Goal: Obtain resource: Obtain resource

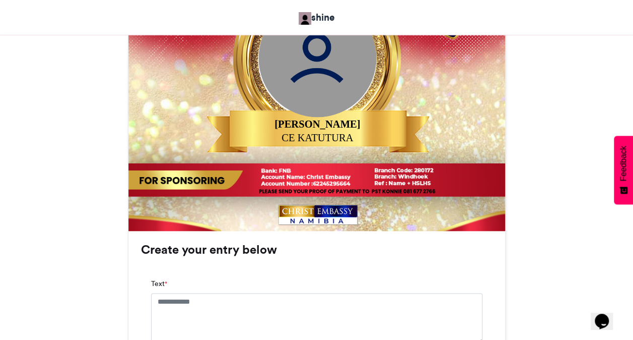
scroll to position [484, 0]
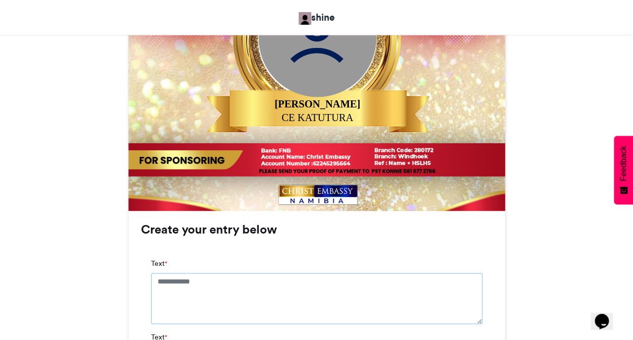
click at [210, 273] on textarea "Text *" at bounding box center [317, 298] width 332 height 50
type textarea "**********"
click at [110, 290] on div "LIFT UP YOUR HANDS shine [DATE] 3" at bounding box center [317, 158] width 574 height 961
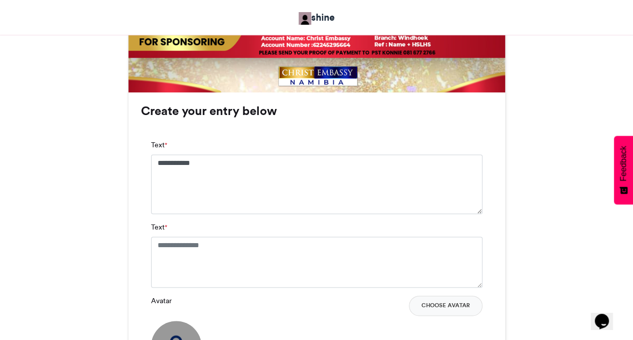
scroll to position [665, 0]
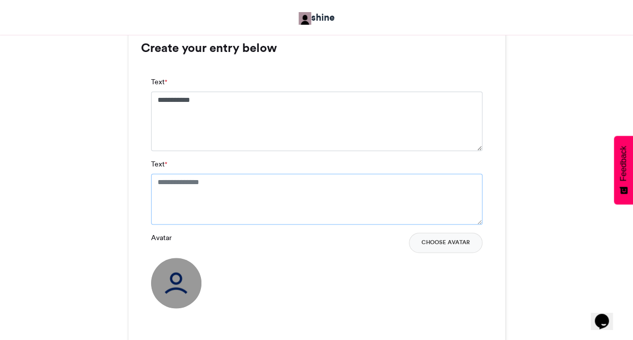
click at [260, 194] on textarea "Text *" at bounding box center [317, 198] width 332 height 50
type textarea "*"
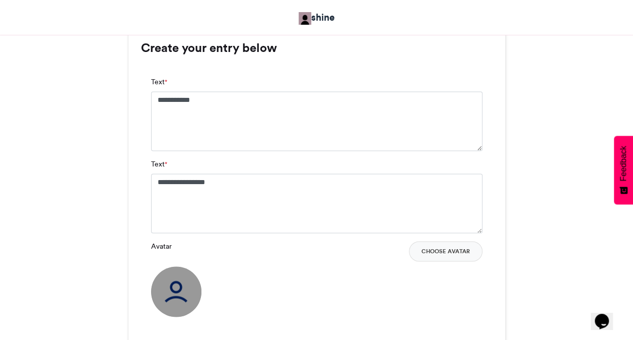
click at [431, 254] on button "Choose Avatar" at bounding box center [446, 251] width 74 height 20
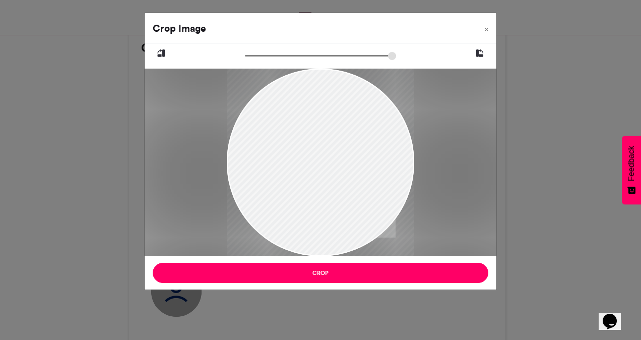
drag, startPoint x: 297, startPoint y: 130, endPoint x: 322, endPoint y: 179, distance: 55.4
click at [322, 179] on div at bounding box center [320, 193] width 187 height 250
drag, startPoint x: 322, startPoint y: 179, endPoint x: 355, endPoint y: 195, distance: 36.3
click at [355, 195] on div at bounding box center [320, 193] width 187 height 250
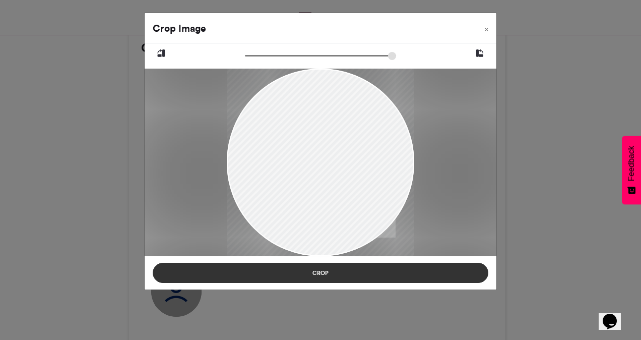
click at [315, 272] on button "Crop" at bounding box center [321, 273] width 336 height 20
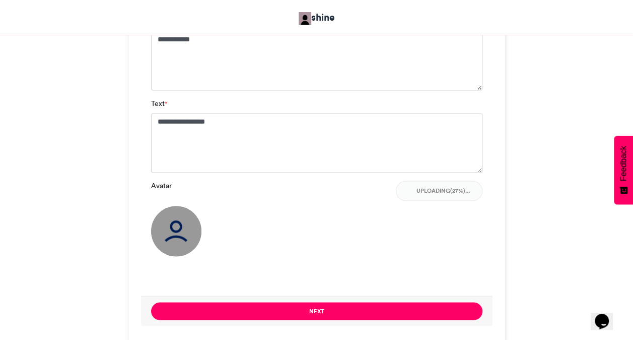
scroll to position [746, 0]
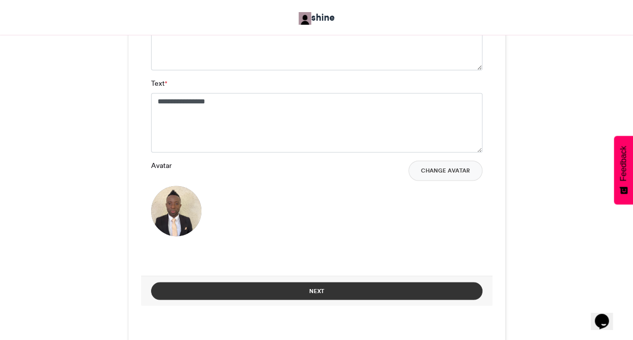
click at [317, 292] on button "Next" at bounding box center [317, 291] width 332 height 18
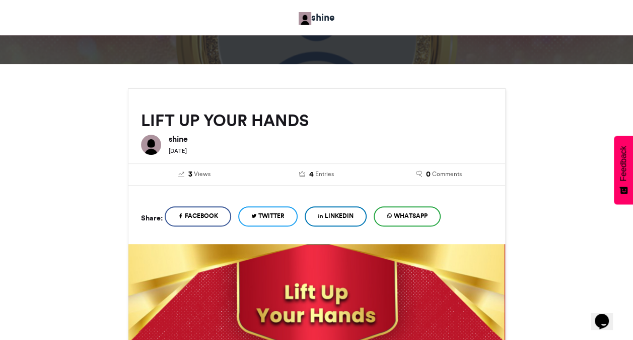
scroll to position [440, 0]
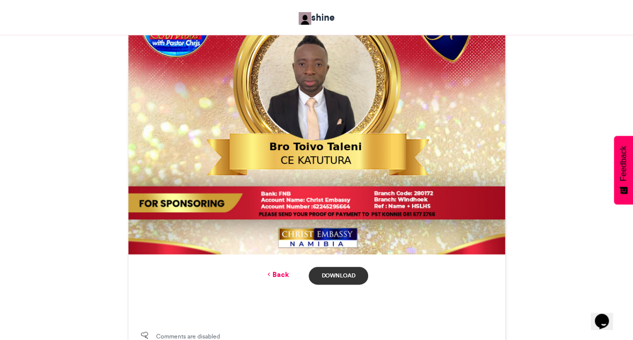
click at [353, 274] on link "Download" at bounding box center [338, 276] width 59 height 18
click at [278, 273] on link "Back" at bounding box center [277, 274] width 24 height 11
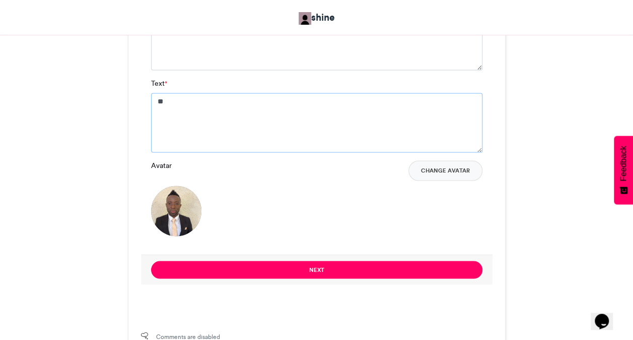
type textarea "*"
type textarea "**********"
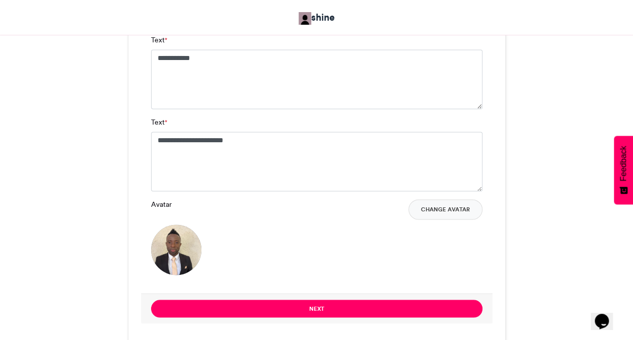
scroll to position [705, 0]
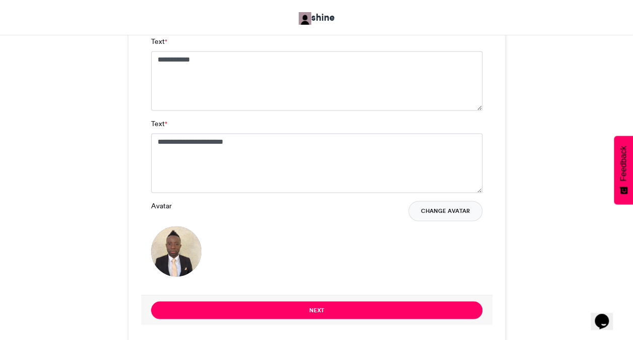
click at [442, 205] on button "Change Avatar" at bounding box center [446, 211] width 74 height 20
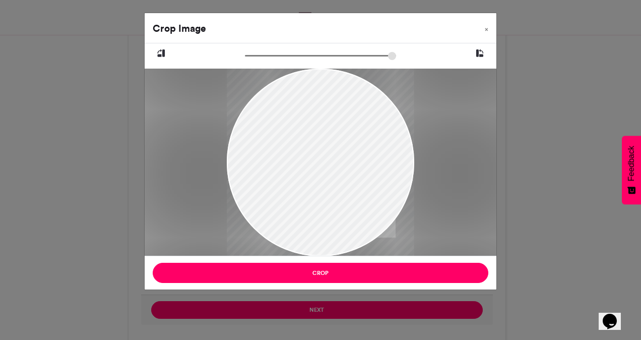
drag, startPoint x: 311, startPoint y: 221, endPoint x: 313, endPoint y: 236, distance: 15.2
click at [313, 236] on div at bounding box center [320, 162] width 187 height 187
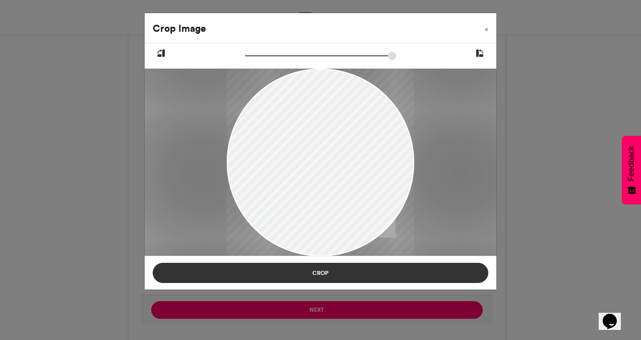
click at [321, 274] on button "Crop" at bounding box center [321, 273] width 336 height 20
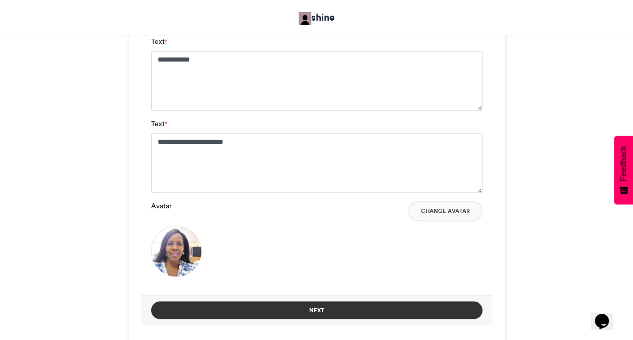
click at [323, 308] on button "Next" at bounding box center [317, 310] width 332 height 18
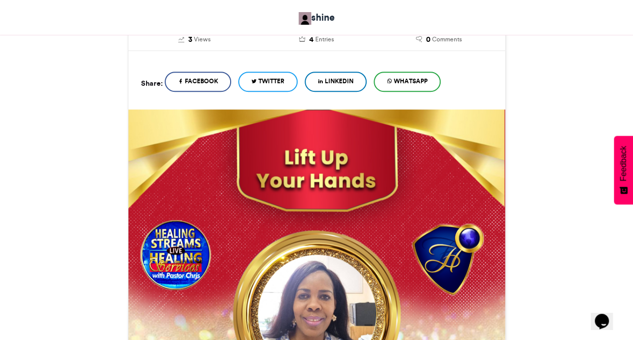
scroll to position [575, 0]
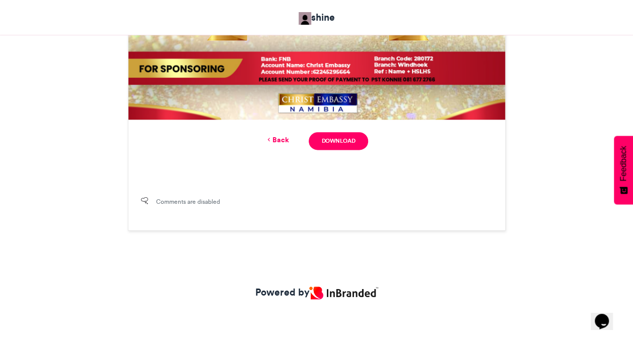
click at [323, 308] on div "Powered by" at bounding box center [317, 297] width 574 height 25
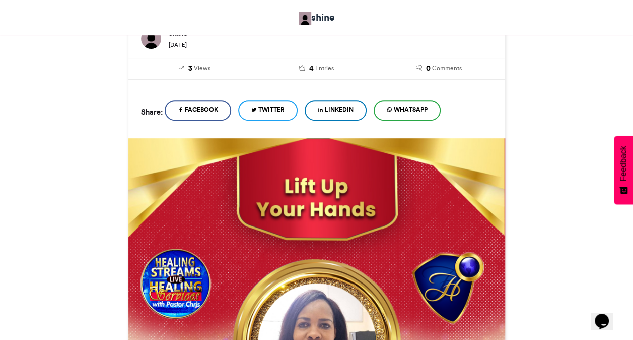
scroll to position [209, 0]
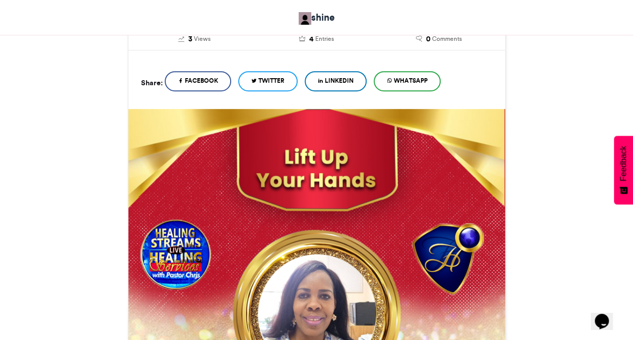
click at [559, 253] on div "LIFT UP YOUR HANDS shine [DATE] 3 Views 4 0" at bounding box center [316, 275] width 559 height 692
click at [585, 169] on div "LIFT UP YOUR HANDS shine [DATE] 3" at bounding box center [317, 274] width 574 height 643
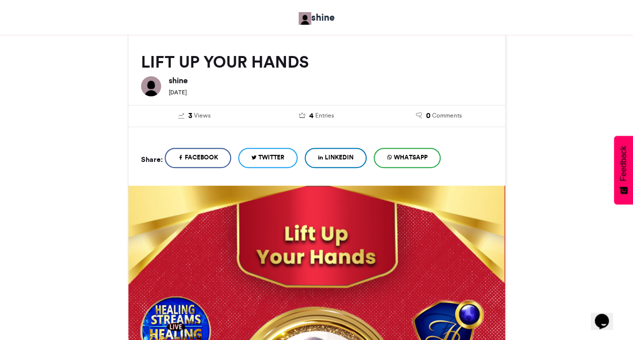
scroll to position [141, 0]
